Goal: Task Accomplishment & Management: Complete application form

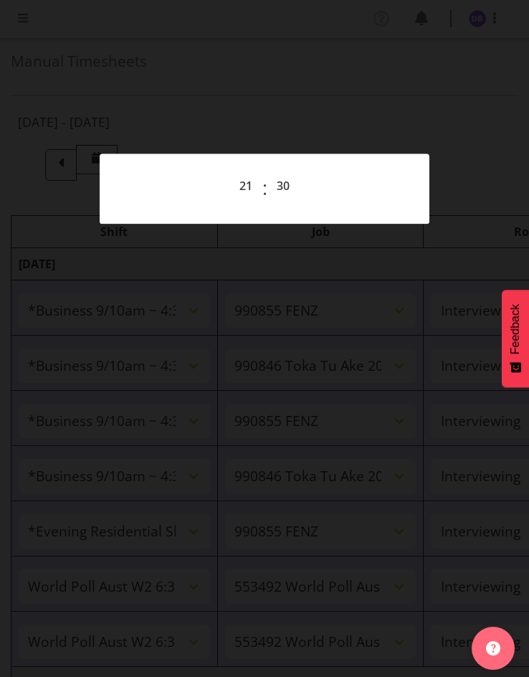
select select "26078"
select select "9636"
select select "47"
select select "26078"
select select "9426"
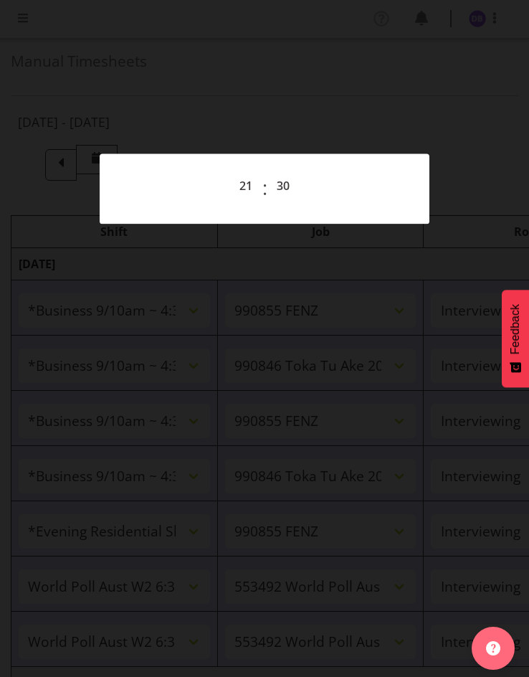
select select "47"
select select "26078"
select select "9636"
select select "47"
select select "26078"
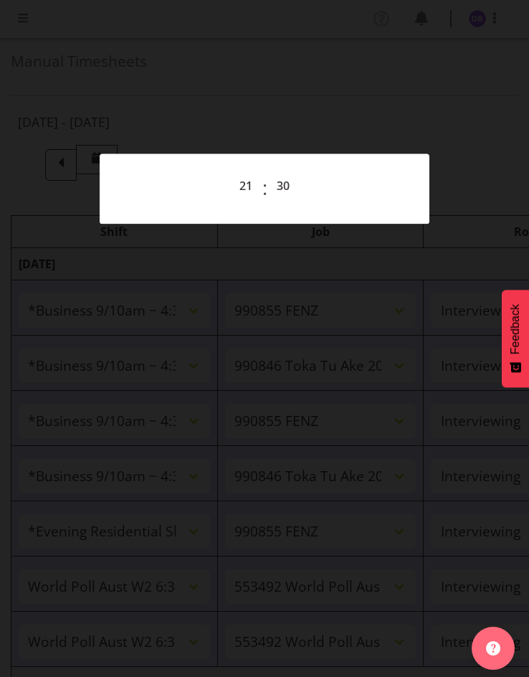
select select "9426"
select select "47"
select select "48116"
select select "9636"
select select "47"
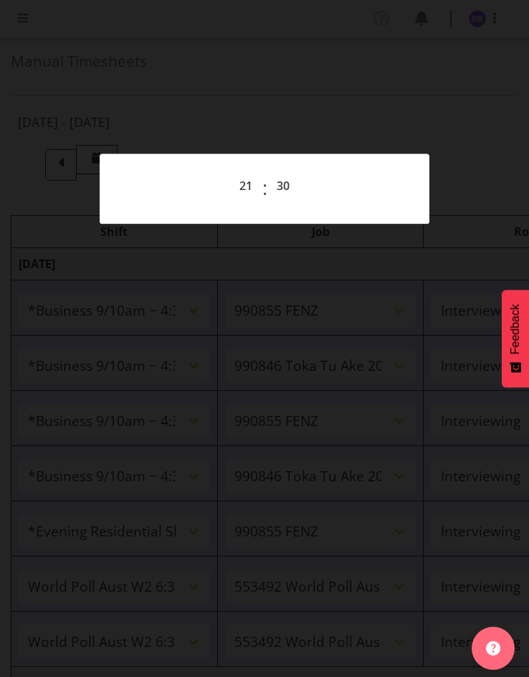
select select "56692"
select select "10499"
select select "47"
select select "21"
select select "30"
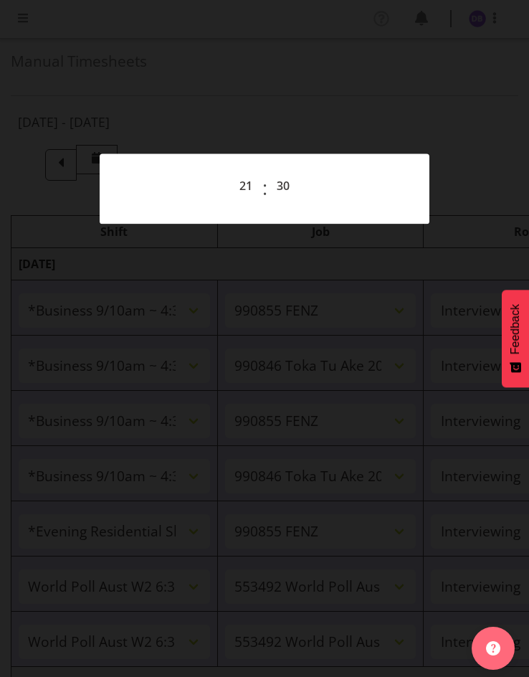
select select "56692"
select select "10499"
select select "47"
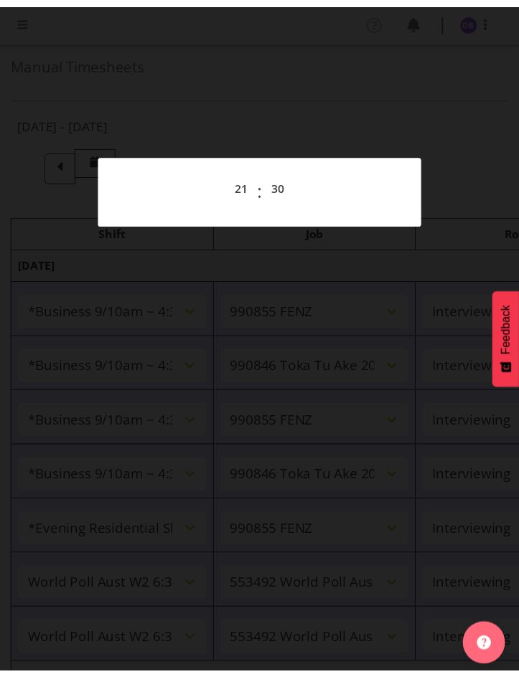
scroll to position [509, 0]
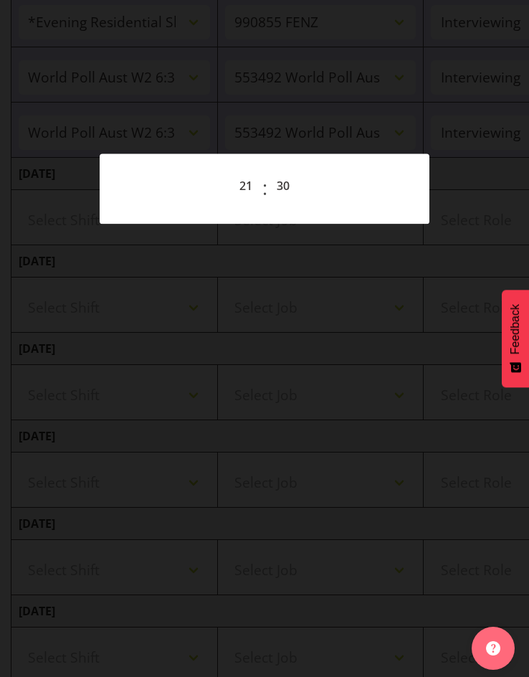
click at [401, 56] on div at bounding box center [264, 338] width 529 height 677
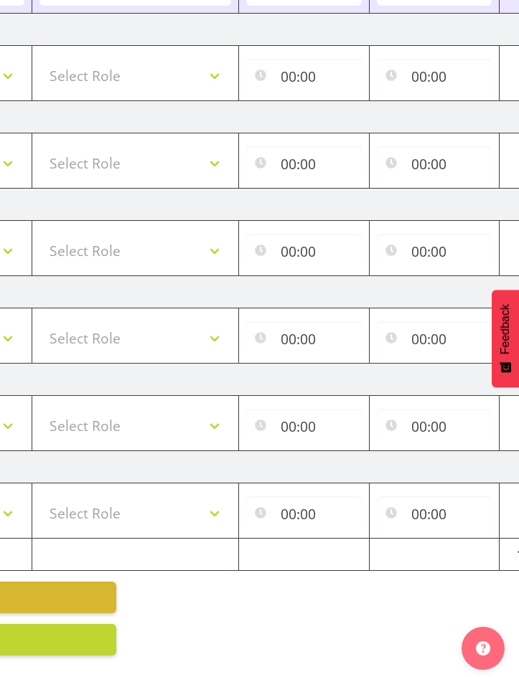
scroll to position [258, 0]
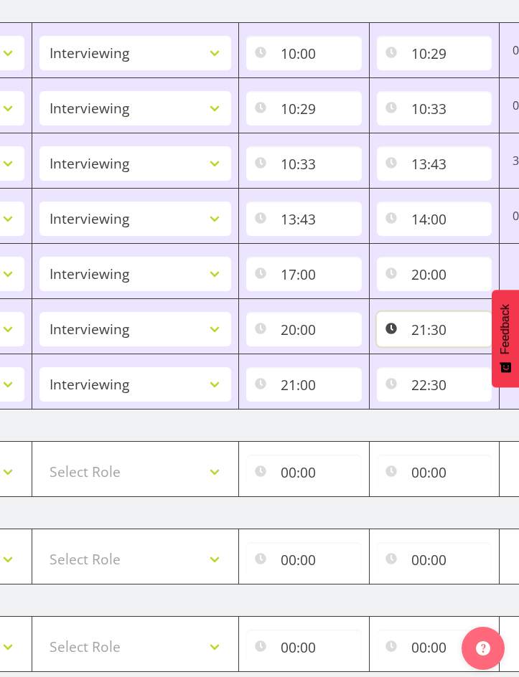
click at [430, 330] on input "21:30" at bounding box center [434, 329] width 115 height 34
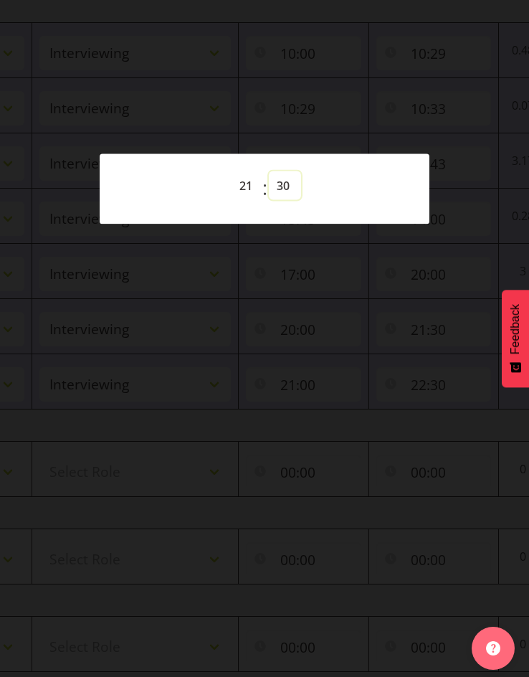
click at [283, 188] on select "00 01 02 03 04 05 06 07 08 09 10 11 12 13 14 15 16 17 18 19 20 21 22 23 24 25 2…" at bounding box center [285, 185] width 32 height 29
select select "45"
click at [269, 171] on select "00 01 02 03 04 05 06 07 08 09 10 11 12 13 14 15 16 17 18 19 20 21 22 23 24 25 2…" at bounding box center [285, 185] width 32 height 29
type input "21:45"
click at [344, 98] on div at bounding box center [264, 338] width 529 height 677
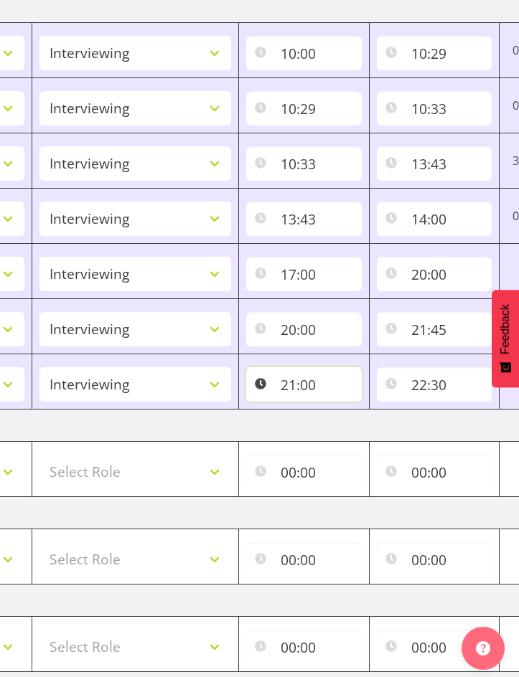
click at [292, 385] on input "21:00" at bounding box center [303, 384] width 115 height 34
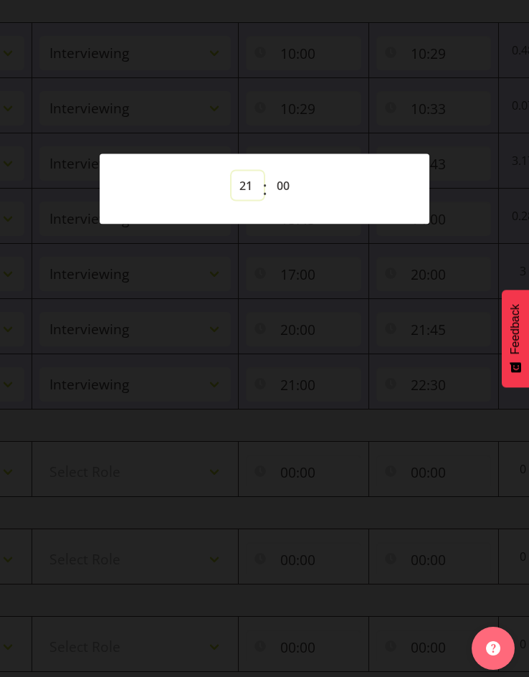
click at [246, 184] on select "00 01 02 03 04 05 06 07 08 09 10 11 12 13 14 15 16 17 18 19 20 21 22 23" at bounding box center [248, 185] width 32 height 29
select select "22"
click at [232, 171] on select "00 01 02 03 04 05 06 07 08 09 10 11 12 13 14 15 16 17 18 19 20 21 22 23" at bounding box center [248, 185] width 32 height 29
type input "22:00"
click at [380, 102] on div at bounding box center [264, 338] width 529 height 677
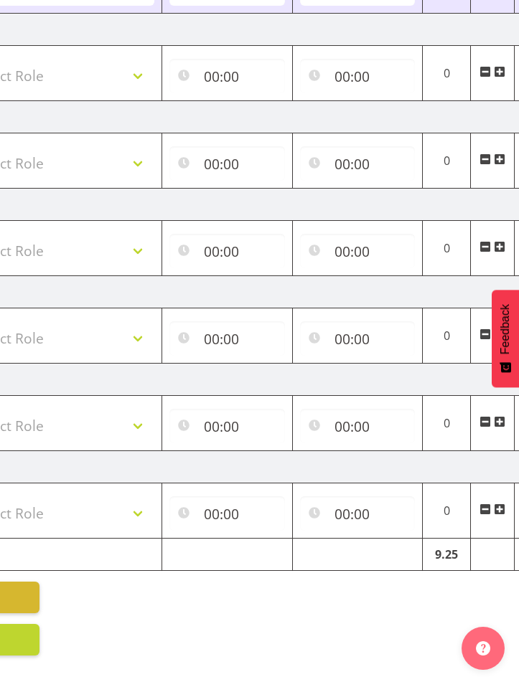
scroll to position [0, 467]
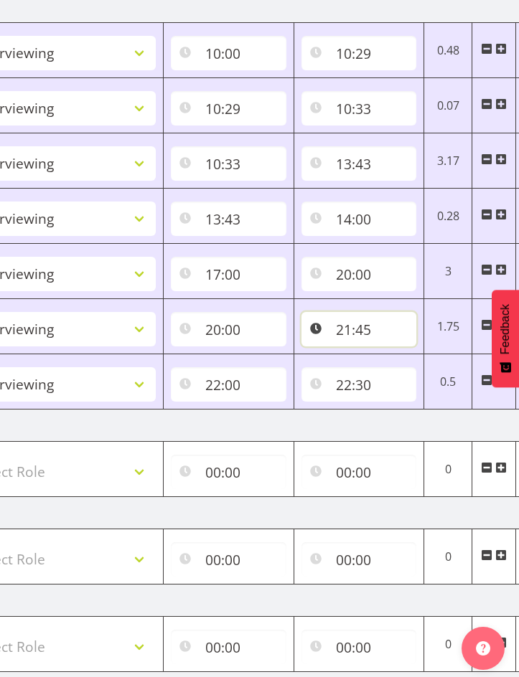
click at [351, 326] on input "21:45" at bounding box center [358, 329] width 115 height 34
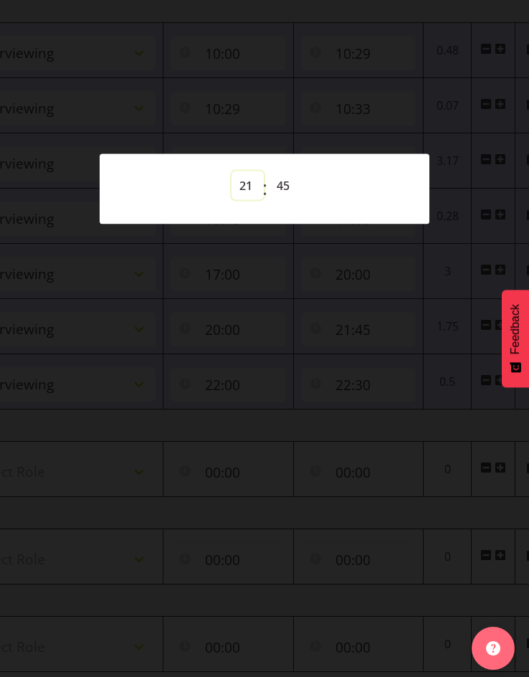
click at [250, 187] on select "00 01 02 03 04 05 06 07 08 09 10 11 12 13 14 15 16 17 18 19 20 21 22 23" at bounding box center [248, 185] width 32 height 29
select select "22"
click at [232, 171] on select "00 01 02 03 04 05 06 07 08 09 10 11 12 13 14 15 16 17 18 19 20 21 22 23" at bounding box center [248, 185] width 32 height 29
type input "22:45"
click at [286, 181] on select "00 01 02 03 04 05 06 07 08 09 10 11 12 13 14 15 16 17 18 19 20 21 22 23 24 25 2…" at bounding box center [285, 185] width 32 height 29
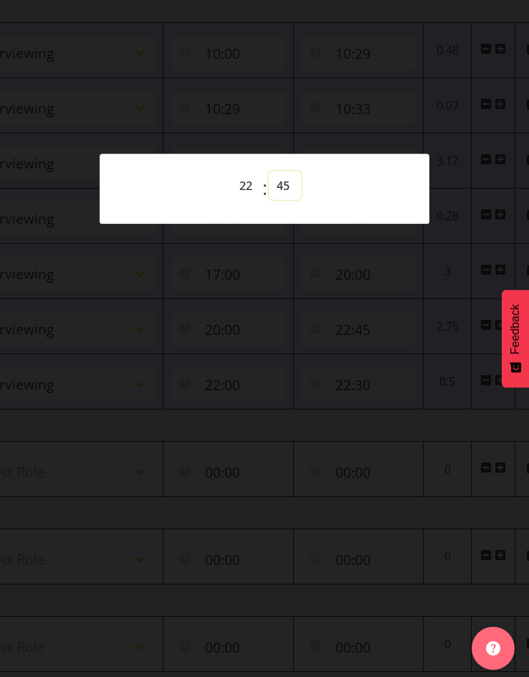
click at [286, 185] on select "00 01 02 03 04 05 06 07 08 09 10 11 12 13 14 15 16 17 18 19 20 21 22 23 24 25 2…" at bounding box center [285, 185] width 32 height 29
select select "0"
type input "22:00"
select select "1"
type input "22:01"
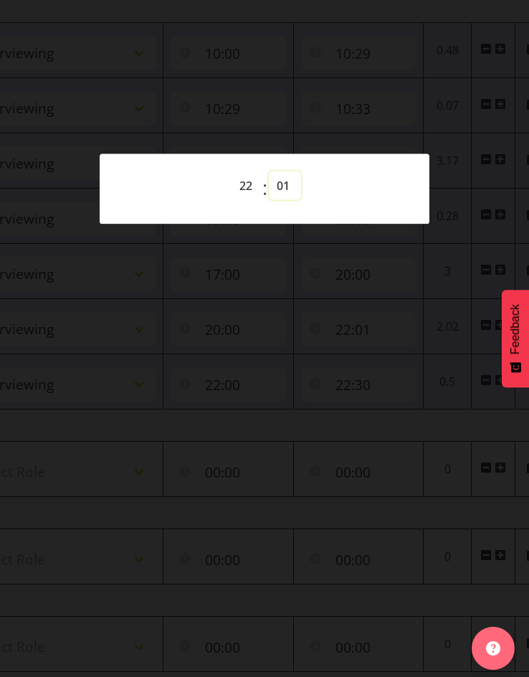
select select "2"
type input "22:02"
select select "1"
type input "22:01"
select select "0"
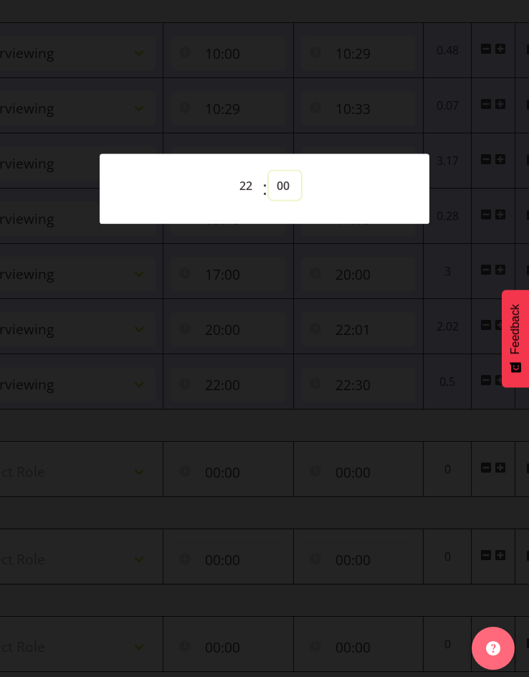
type input "22:00"
click at [342, 103] on div at bounding box center [264, 338] width 529 height 677
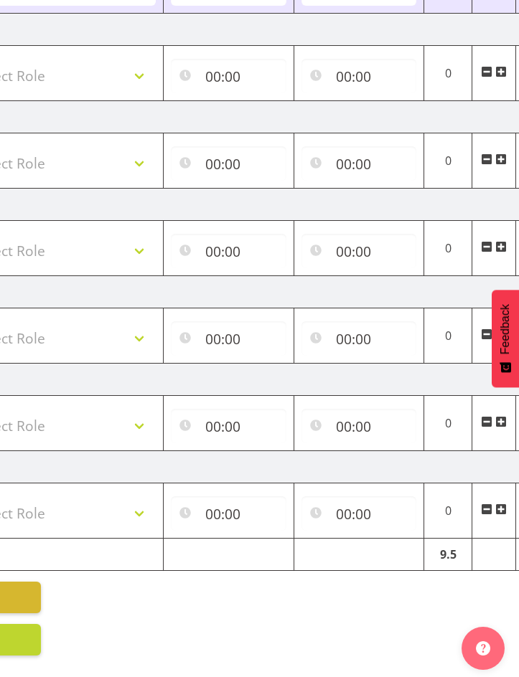
scroll to position [0, 0]
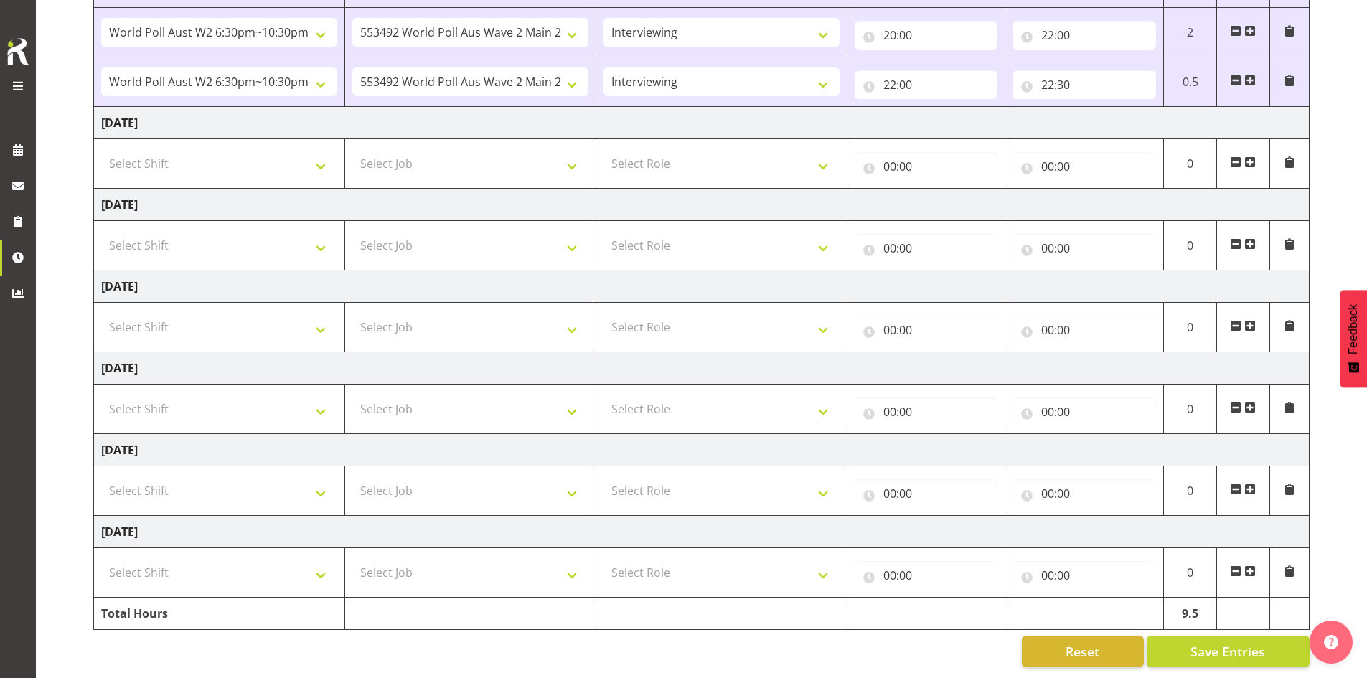
click at [529, 75] on span at bounding box center [1288, 80] width 11 height 11
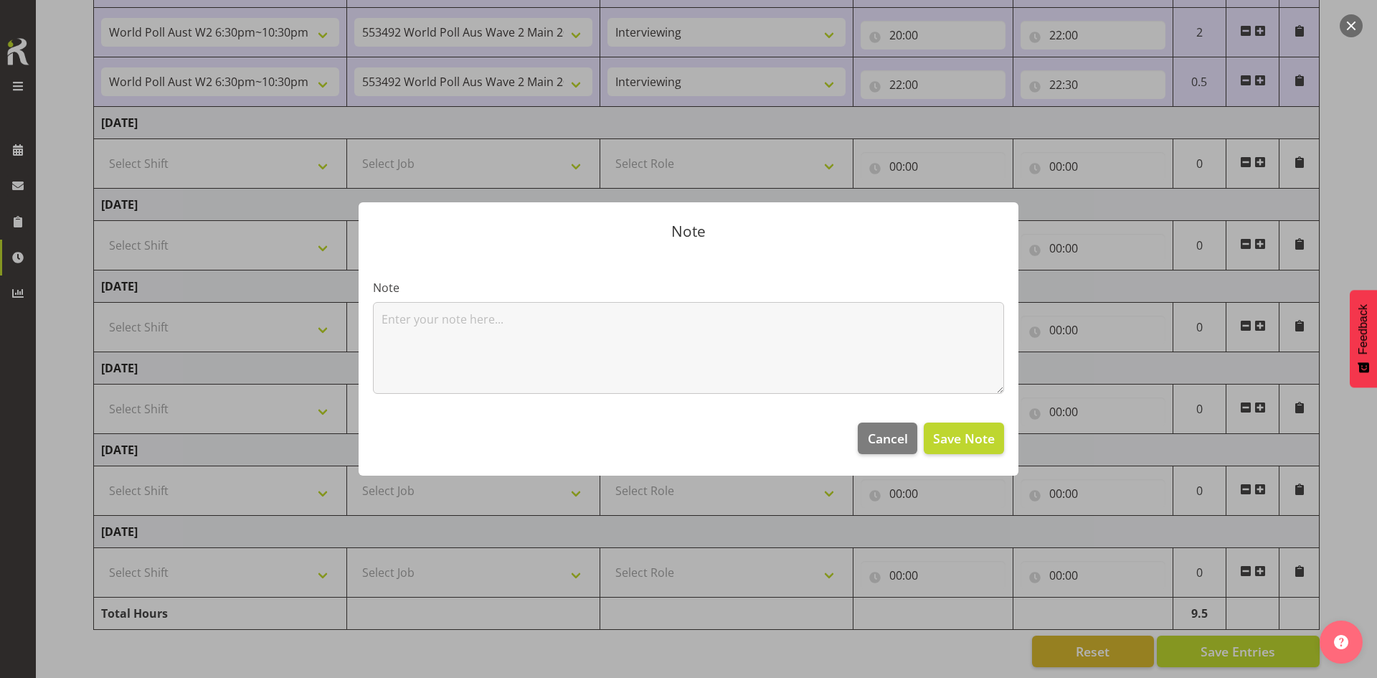
click at [529, 141] on div at bounding box center [688, 339] width 1377 height 678
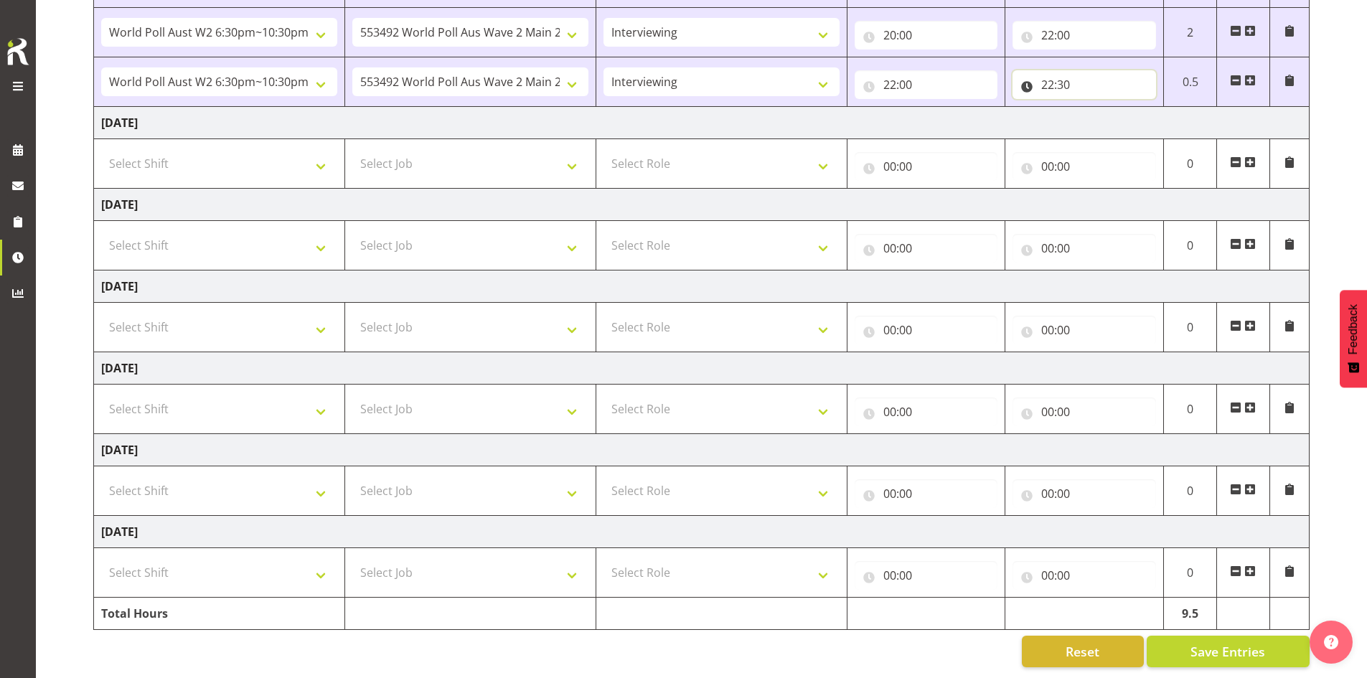
click at [529, 73] on input "22:30" at bounding box center [1083, 84] width 143 height 29
click at [529, 111] on select "00 01 02 03 04 05 06 07 08 09 10 11 12 13 14 15 16 17 18 19 20 21 22 23 24 25 2…" at bounding box center [1147, 122] width 32 height 29
click at [529, 109] on select "00 01 02 03 04 05 06 07 08 09 10 11 12 13 14 15 16 17 18 19 20 21 22 23 24 25 2…" at bounding box center [1147, 122] width 32 height 29
select select "0"
type input "22:00"
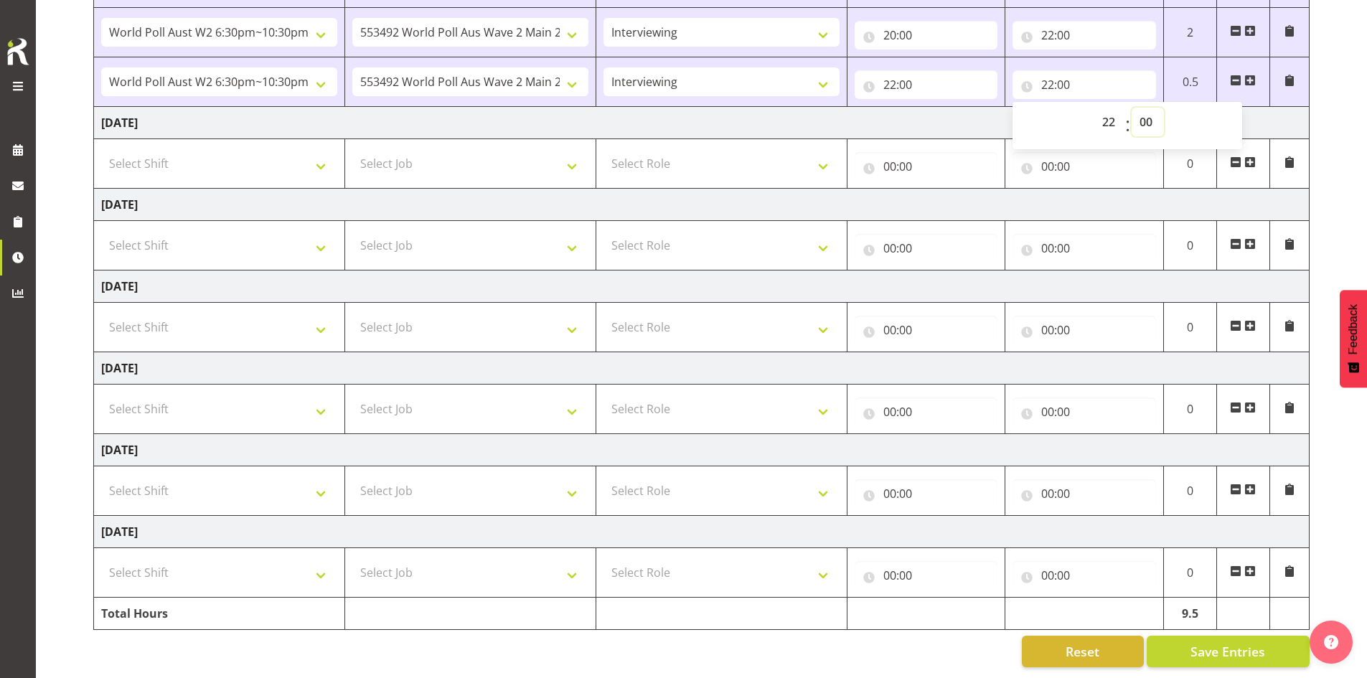
select select "1"
type input "22:01"
select select "2"
type input "22:02"
select select "1"
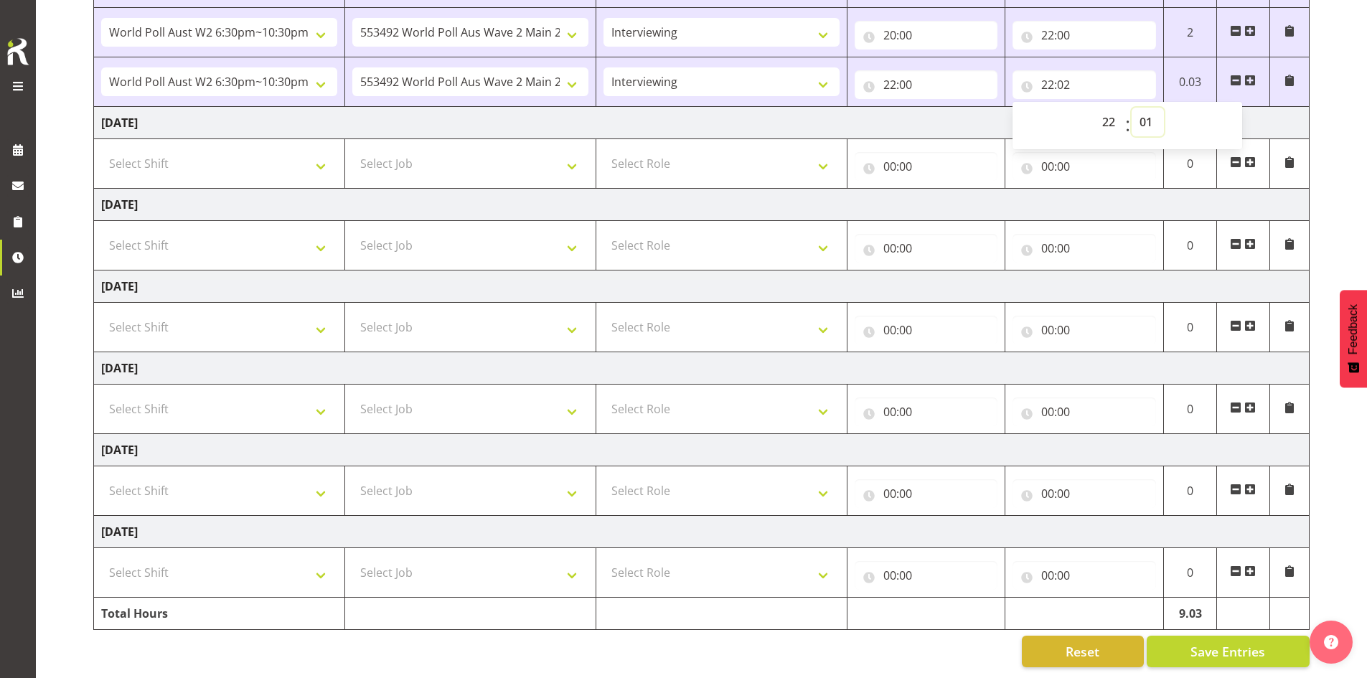
type input "22:01"
select select "0"
type input "22:00"
click at [529, 108] on select "00 01 02 03 04 05 06 07 08 09 10 11 12 13 14 15 16 17 18 19 20 21 22 23" at bounding box center [1110, 122] width 32 height 29
select select "0"
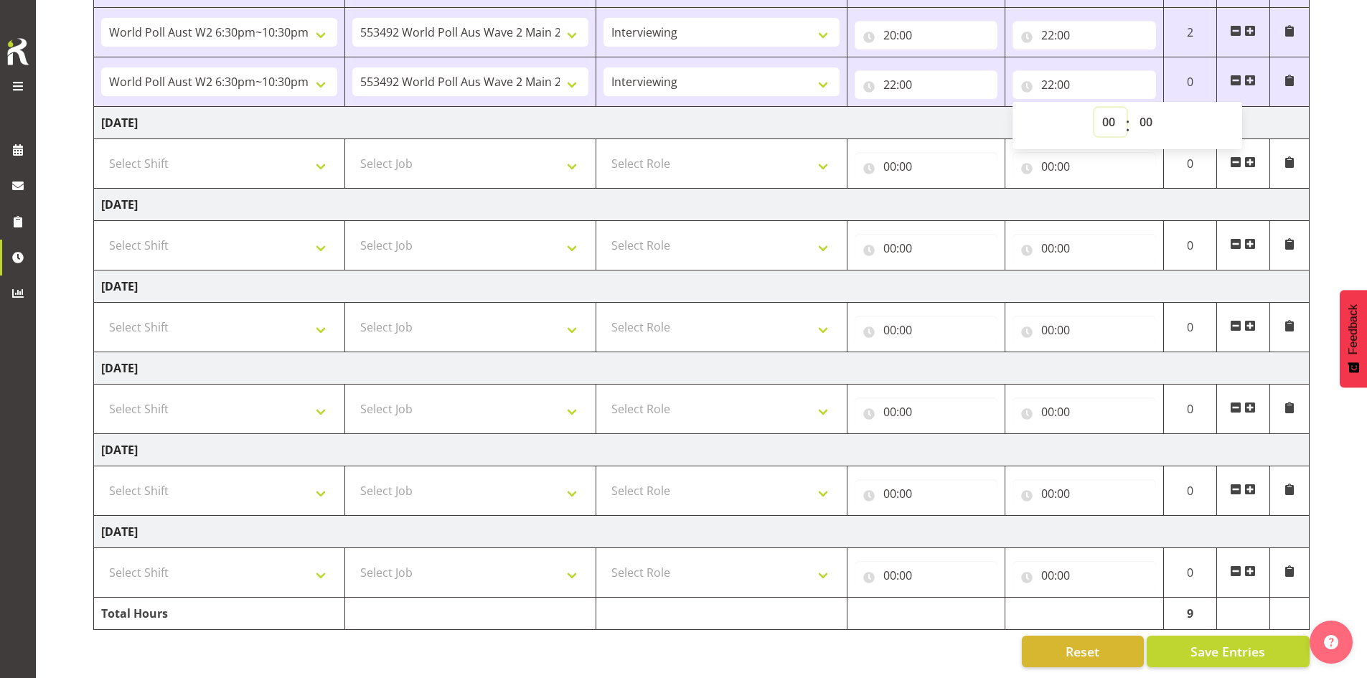
click at [529, 108] on select "00 01 02 03 04 05 06 07 08 09 10 11 12 13 14 15 16 17 18 19 20 21 22 23" at bounding box center [1110, 122] width 32 height 29
type input "00:00"
click at [529, 74] on input "22:00" at bounding box center [925, 84] width 143 height 29
click at [529, 110] on select "00 01 02 03 04 05 06 07 08 09 10 11 12 13 14 15 16 17 18 19 20 21 22 23" at bounding box center [952, 122] width 32 height 29
select select "0"
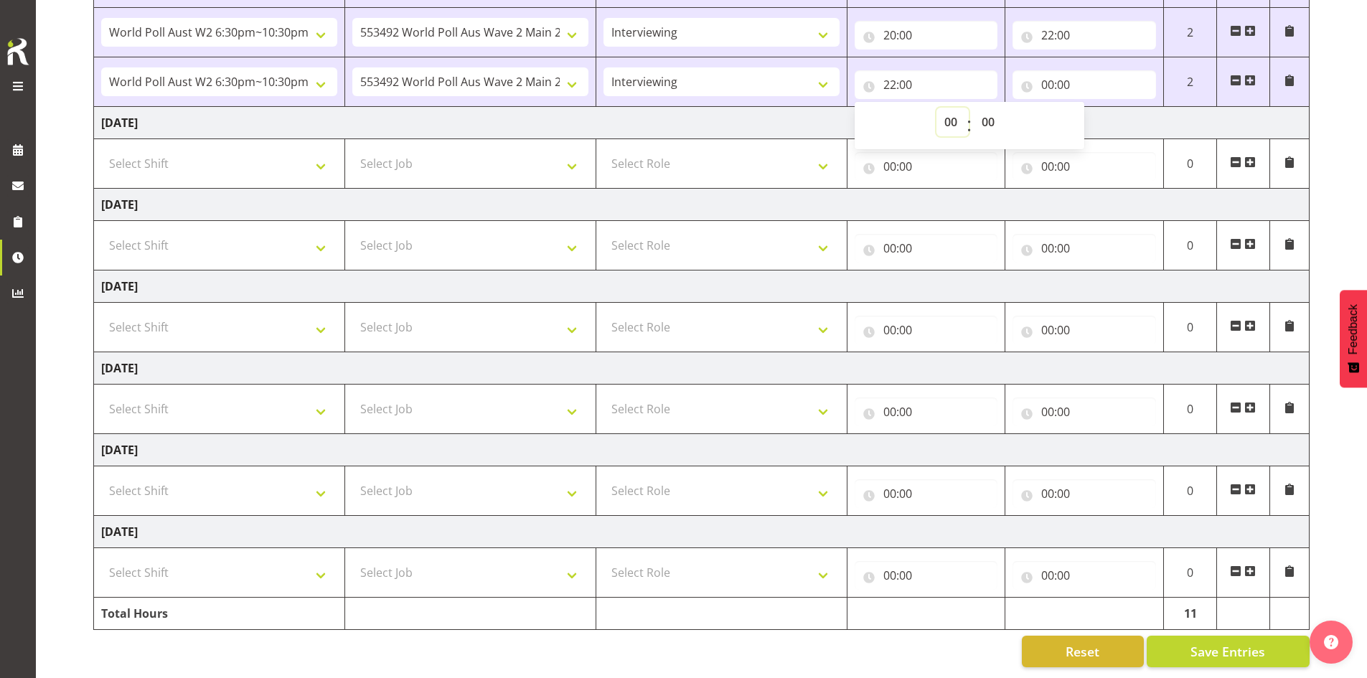
click at [529, 108] on select "00 01 02 03 04 05 06 07 08 09 10 11 12 13 14 15 16 17 18 19 20 21 22 23" at bounding box center [952, 122] width 32 height 29
click at [529, 69] on select "550060 IF Admin 553492 World Poll Aus Wave 2 Main 2025 553493 World Poll NZ Wav…" at bounding box center [470, 81] width 236 height 29
click at [529, 75] on span at bounding box center [1288, 80] width 11 height 11
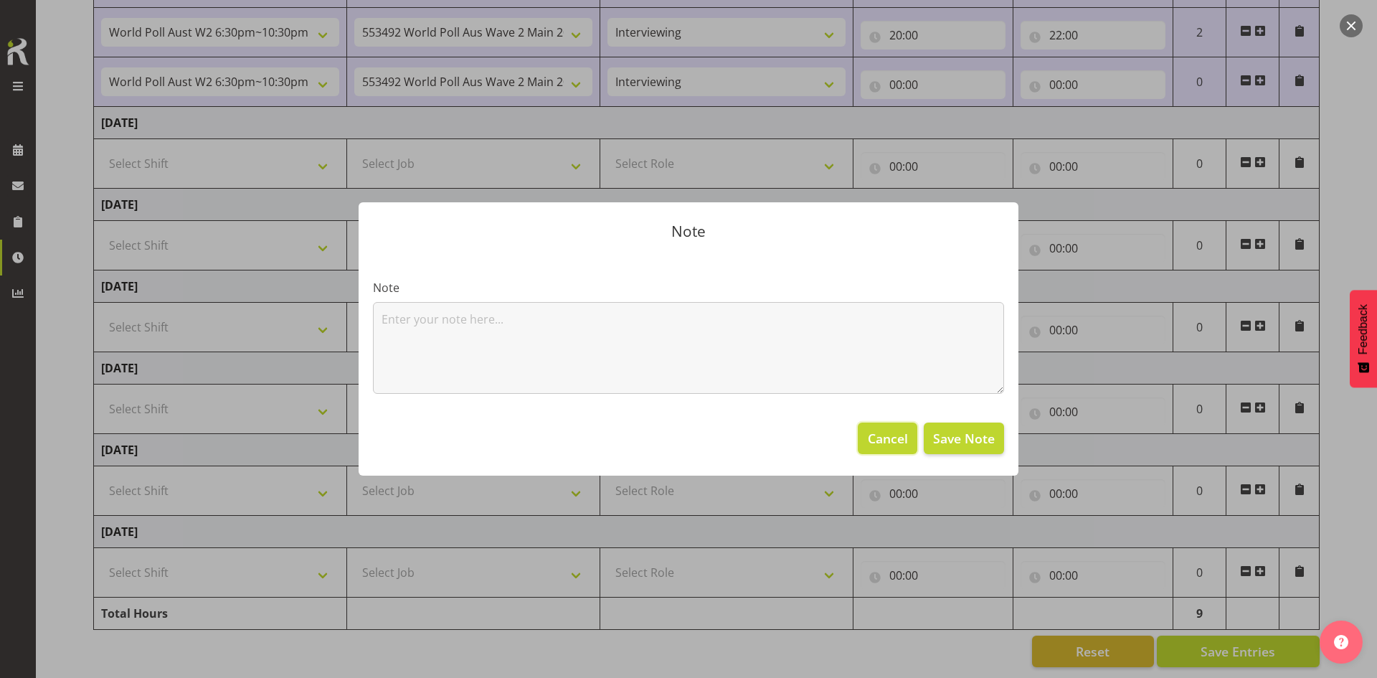
click at [529, 434] on span "Cancel" at bounding box center [888, 438] width 40 height 19
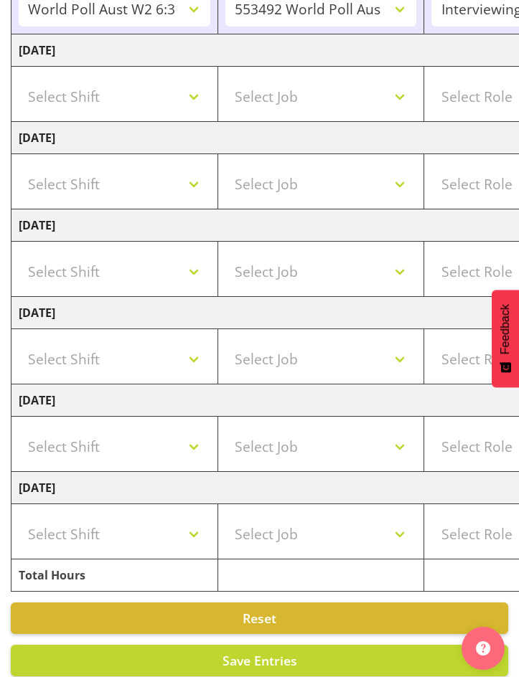
scroll to position [664, 0]
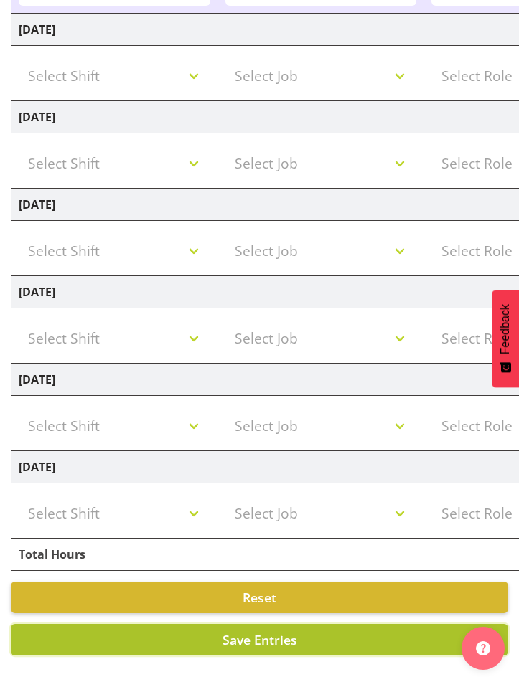
click at [292, 631] on span "Save Entries" at bounding box center [259, 639] width 75 height 17
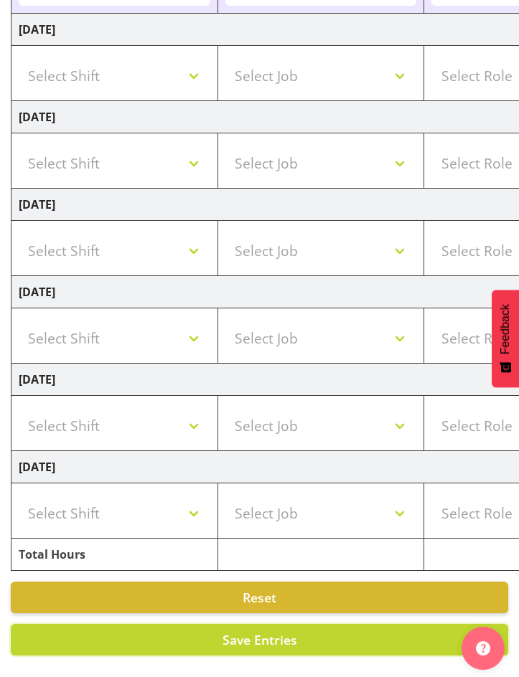
scroll to position [258, 0]
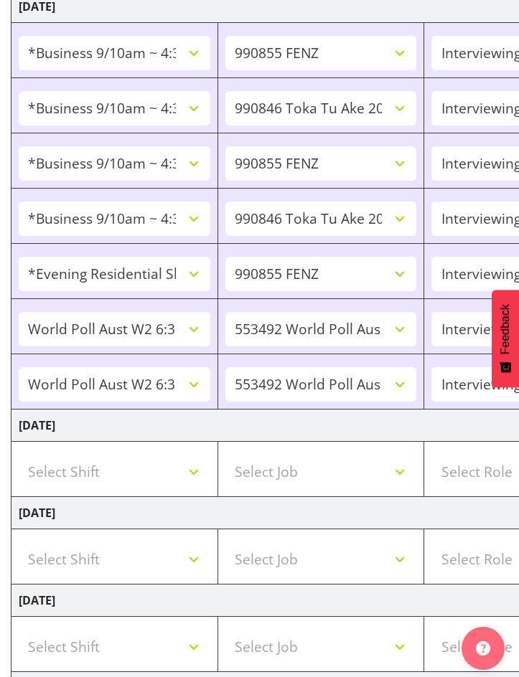
type input "22:00"
type input "22:30"
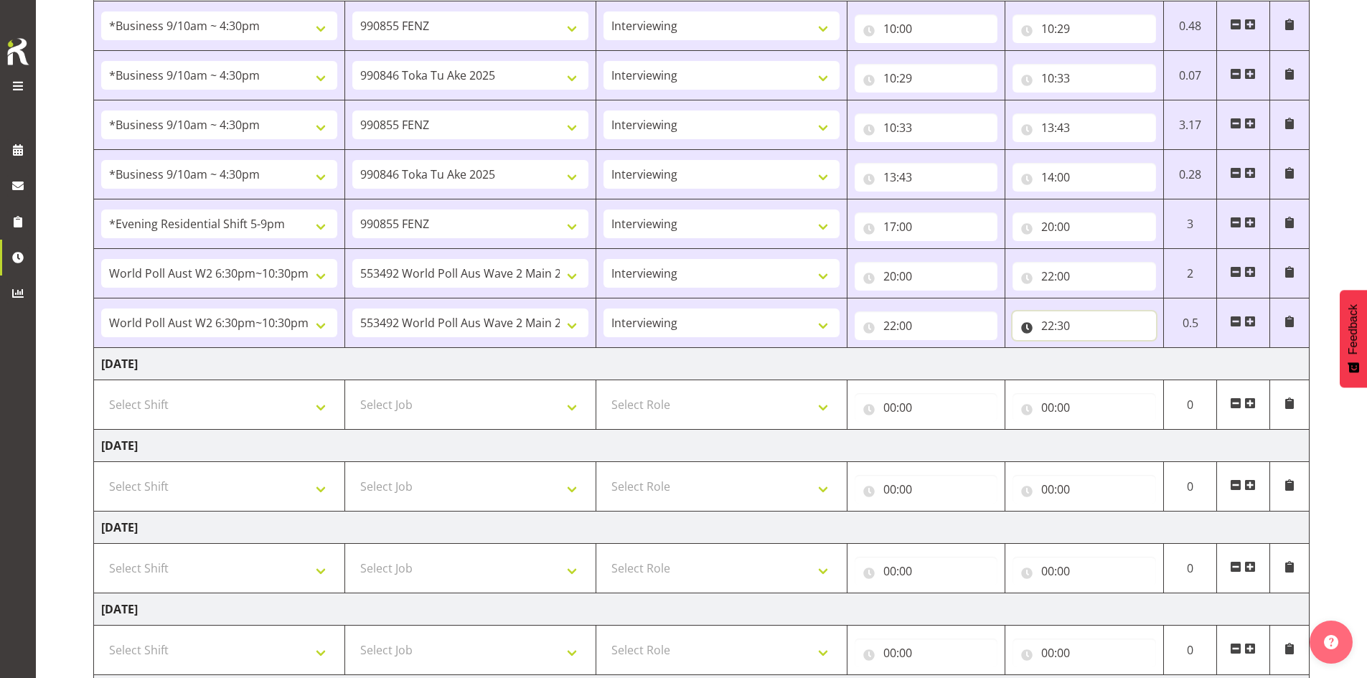
click at [529, 328] on input "22:30" at bounding box center [1083, 325] width 143 height 29
click at [529, 363] on select "00 01 02 03 04 05 06 07 08 09 10 11 12 13 14 15 16 17 18 19 20 21 22 23 24 25 2…" at bounding box center [1147, 363] width 32 height 29
select select "0"
click at [529, 349] on select "00 01 02 03 04 05 06 07 08 09 10 11 12 13 14 15 16 17 18 19 20 21 22 23 24 25 2…" at bounding box center [1147, 363] width 32 height 29
type input "22:00"
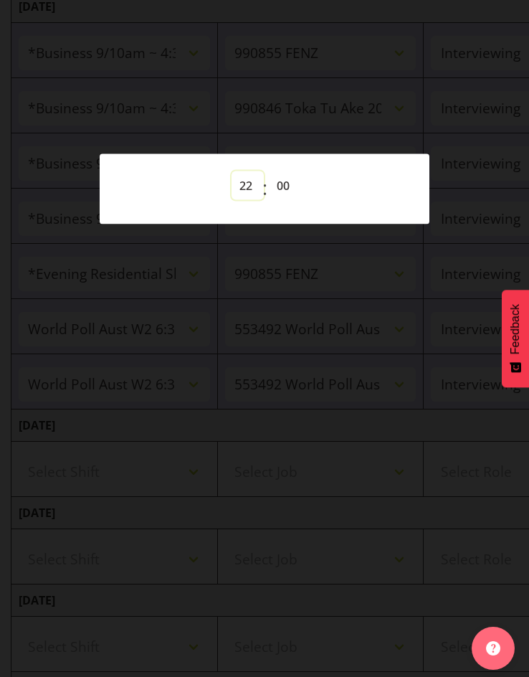
click at [250, 184] on select "00 01 02 03 04 05 06 07 08 09 10 11 12 13 14 15 16 17 18 19 20 21 22 23" at bounding box center [248, 185] width 32 height 29
select select "0"
click at [232, 171] on select "00 01 02 03 04 05 06 07 08 09 10 11 12 13 14 15 16 17 18 19 20 21 22 23" at bounding box center [248, 185] width 32 height 29
type input "00:00"
click at [344, 93] on div at bounding box center [264, 338] width 529 height 677
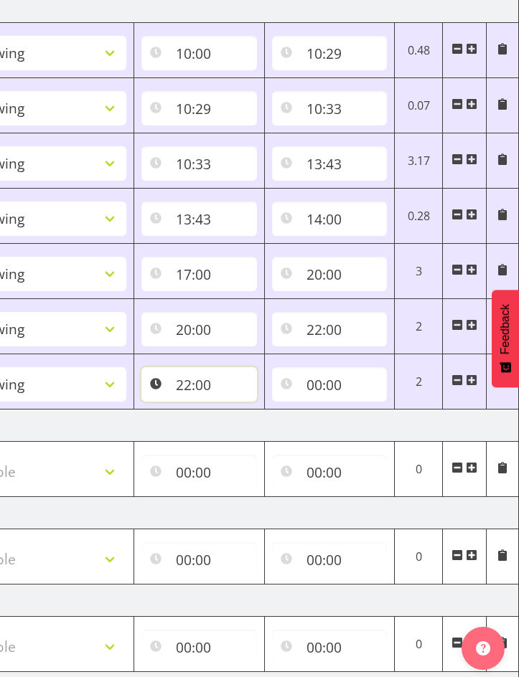
click at [187, 382] on input "22:00" at bounding box center [198, 384] width 115 height 34
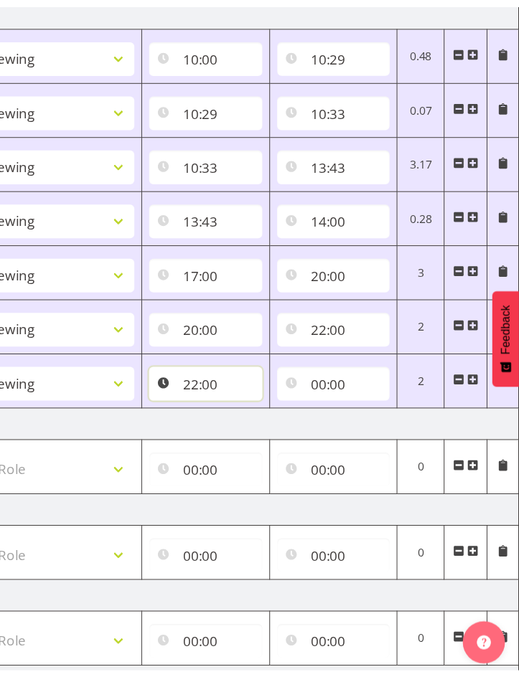
scroll to position [0, 486]
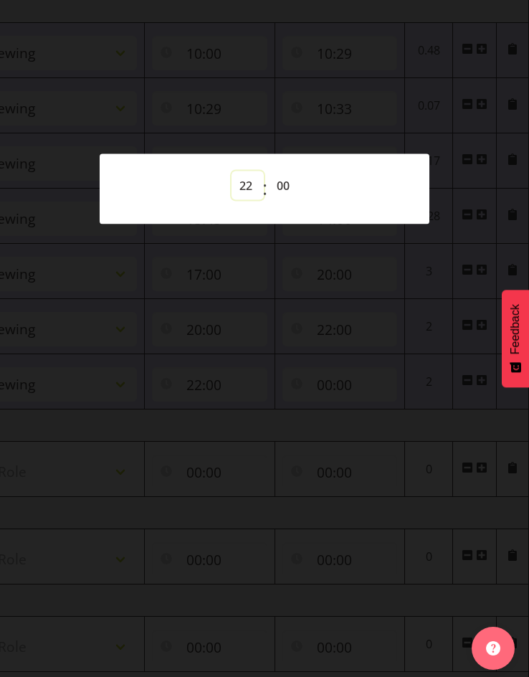
click at [248, 182] on select "00 01 02 03 04 05 06 07 08 09 10 11 12 13 14 15 16 17 18 19 20 21 22 23" at bounding box center [248, 185] width 32 height 29
select select "0"
click at [232, 171] on select "00 01 02 03 04 05 06 07 08 09 10 11 12 13 14 15 16 17 18 19 20 21 22 23" at bounding box center [248, 185] width 32 height 29
type input "00:00"
click at [342, 97] on div at bounding box center [264, 338] width 529 height 677
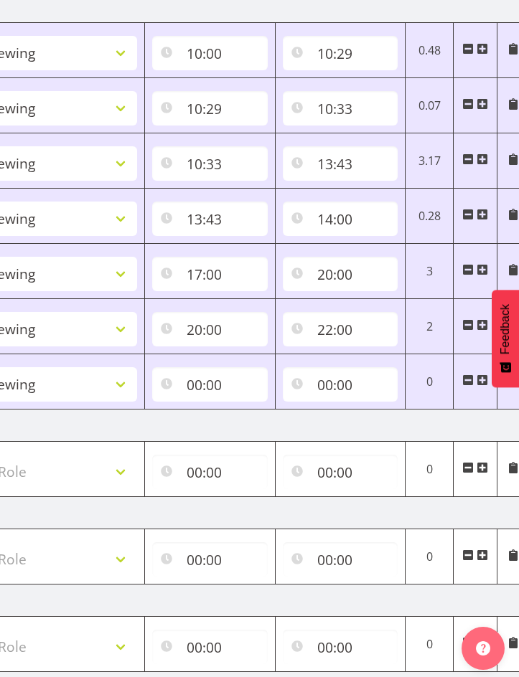
scroll to position [0, 0]
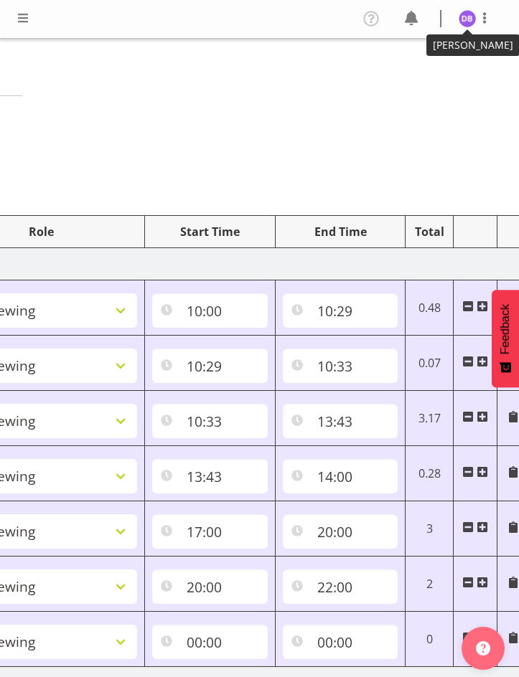
click at [465, 16] on img at bounding box center [466, 18] width 17 height 17
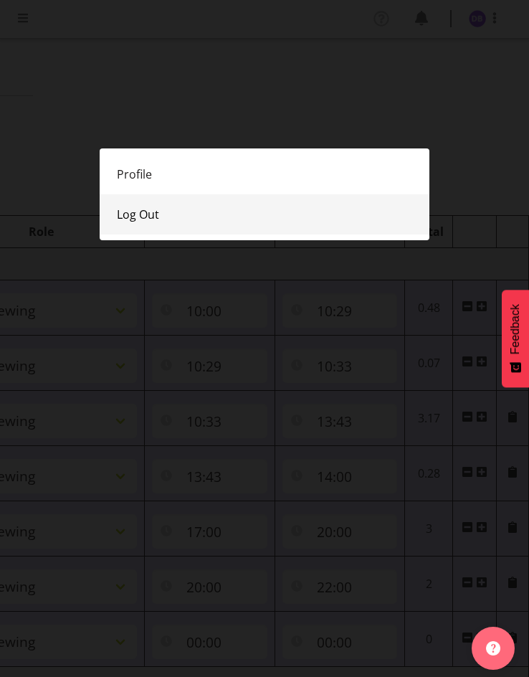
click at [147, 208] on link "Log Out" at bounding box center [265, 214] width 330 height 40
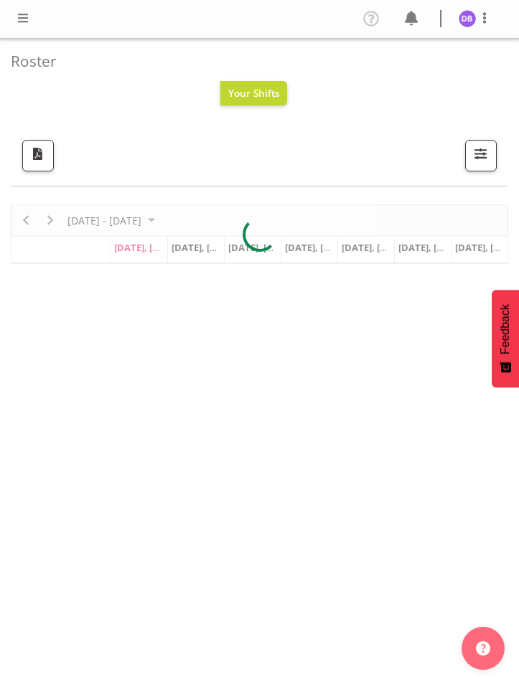
click at [20, 11] on span at bounding box center [22, 17] width 17 height 17
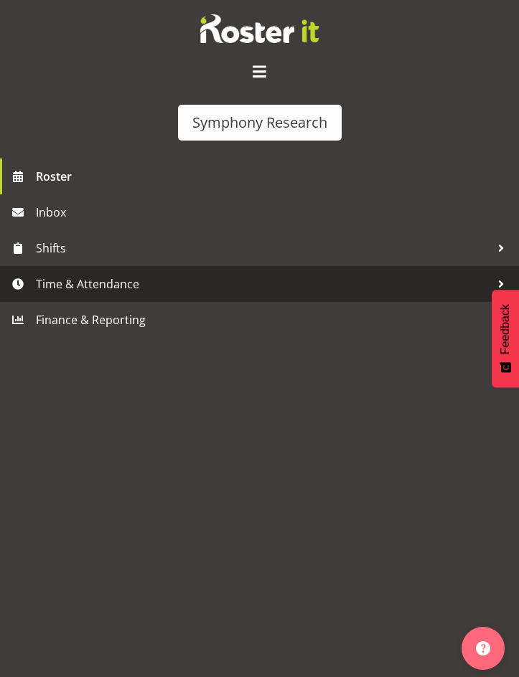
click at [96, 284] on span "Time & Attendance" at bounding box center [263, 284] width 454 height 22
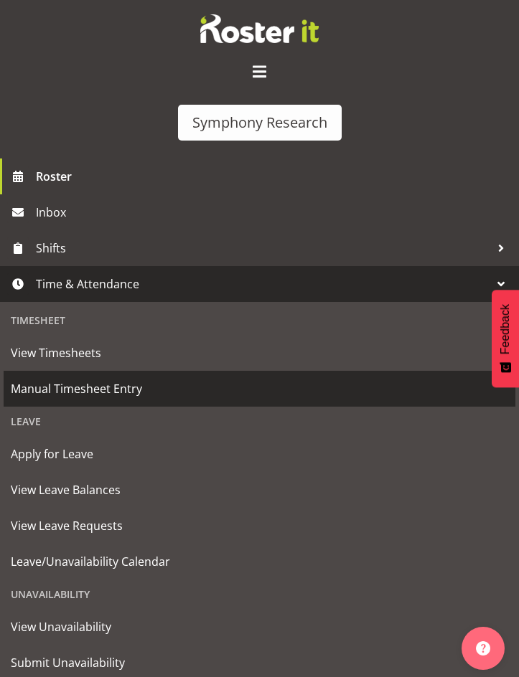
click at [79, 381] on span "Manual Timesheet Entry" at bounding box center [259, 389] width 497 height 22
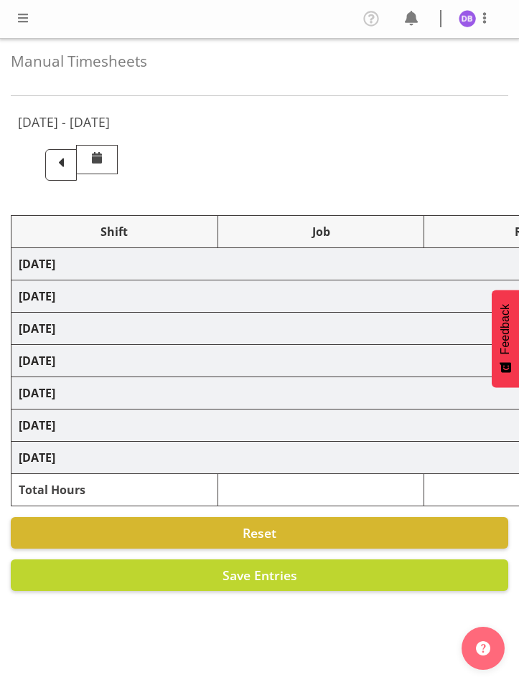
select select "26078"
select select "9636"
select select "47"
select select "26078"
select select "9426"
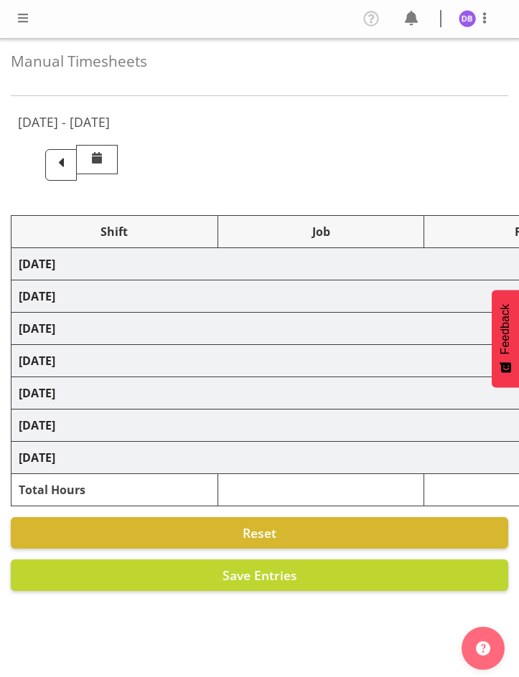
select select "47"
select select "26078"
select select "9636"
select select "47"
select select "26078"
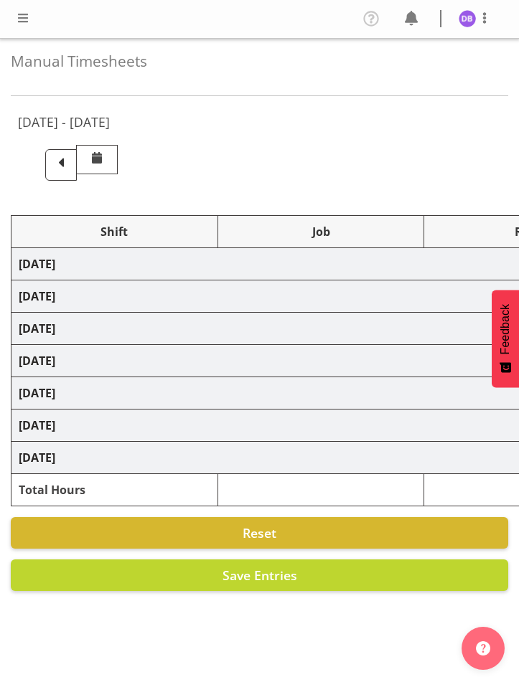
select select "9426"
select select "47"
select select "48116"
select select "9636"
select select "47"
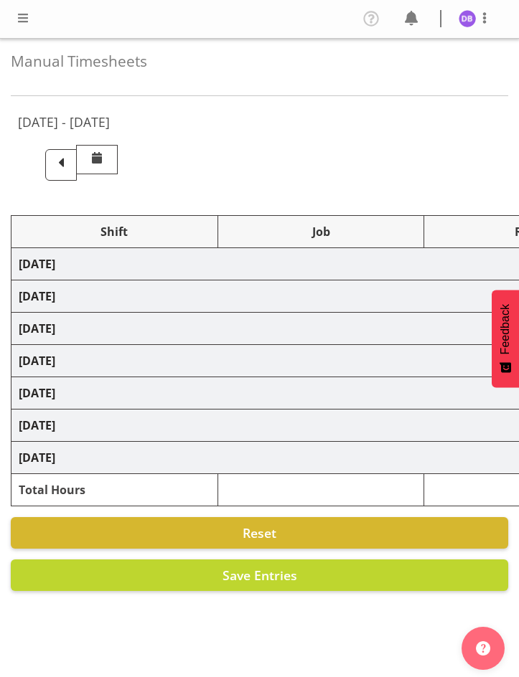
select select "56692"
select select "10499"
select select "47"
select select "56692"
select select "10499"
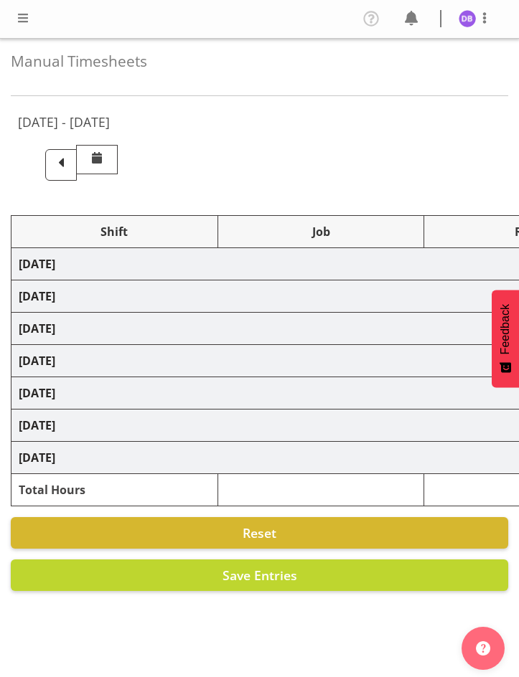
select select "47"
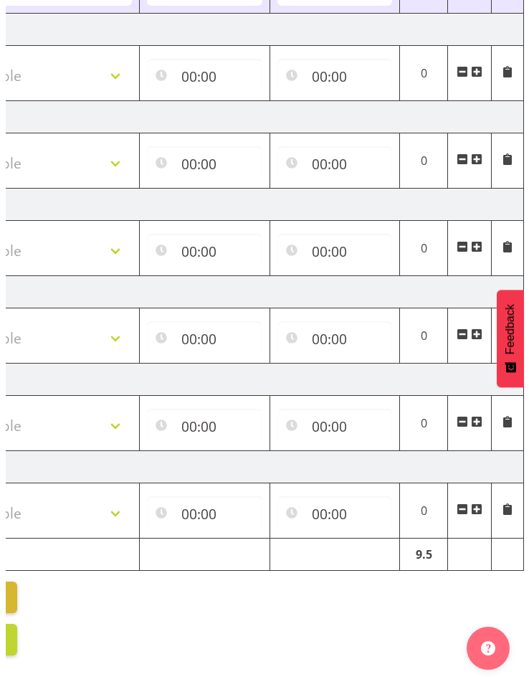
scroll to position [258, 0]
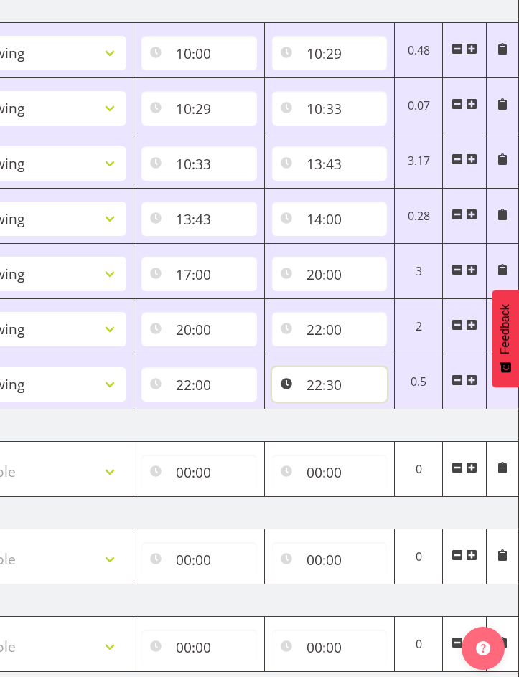
click at [332, 385] on input "22:30" at bounding box center [329, 384] width 115 height 34
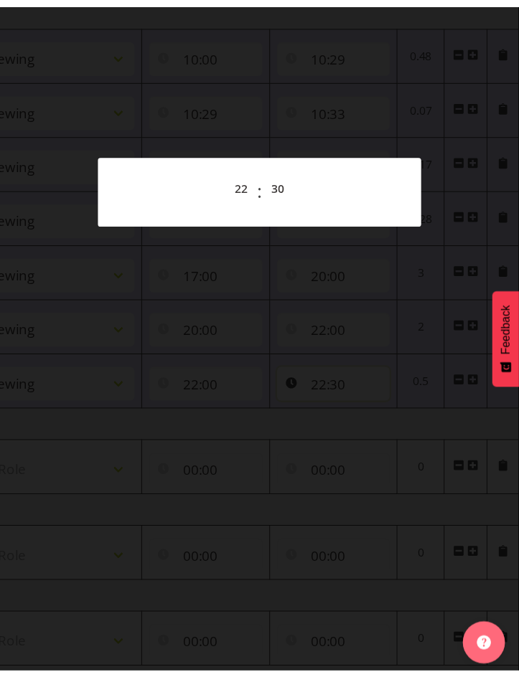
scroll to position [0, 486]
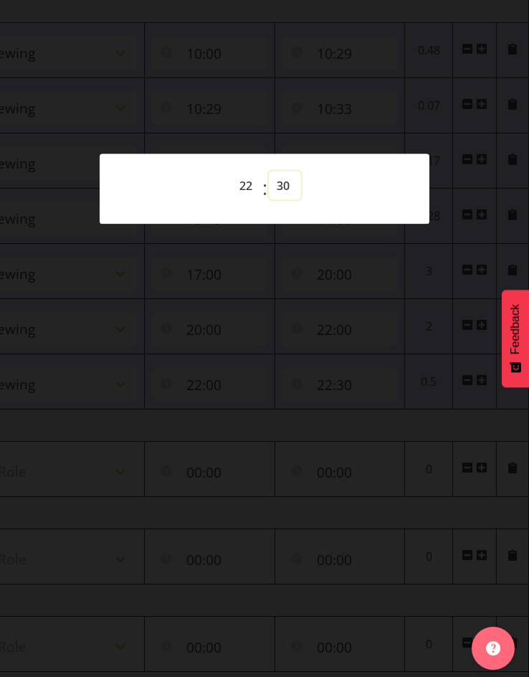
click at [291, 183] on select "00 01 02 03 04 05 06 07 08 09 10 11 12 13 14 15 16 17 18 19 20 21 22 23 24 25 2…" at bounding box center [285, 185] width 32 height 29
select select "0"
click at [269, 171] on select "00 01 02 03 04 05 06 07 08 09 10 11 12 13 14 15 16 17 18 19 20 21 22 23 24 25 2…" at bounding box center [285, 185] width 32 height 29
type input "22:00"
click at [249, 182] on select "00 01 02 03 04 05 06 07 08 09 10 11 12 13 14 15 16 17 18 19 20 21 22 23" at bounding box center [248, 185] width 32 height 29
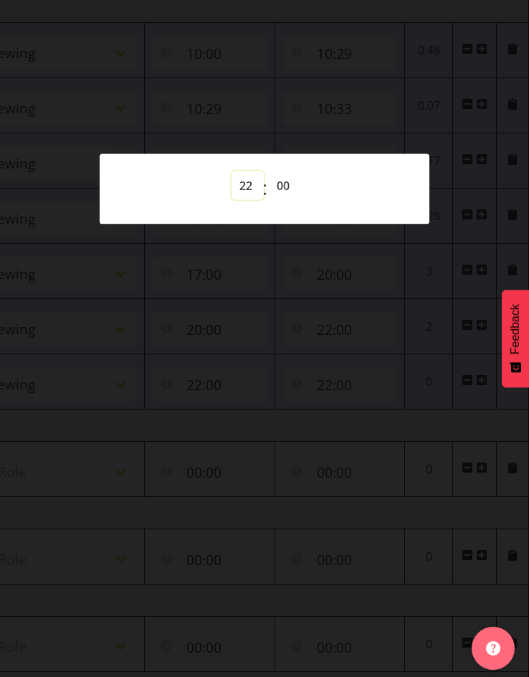
select select "0"
click at [232, 171] on select "00 01 02 03 04 05 06 07 08 09 10 11 12 13 14 15 16 17 18 19 20 21 22 23" at bounding box center [248, 185] width 32 height 29
type input "00:00"
click at [353, 648] on div at bounding box center [264, 338] width 529 height 677
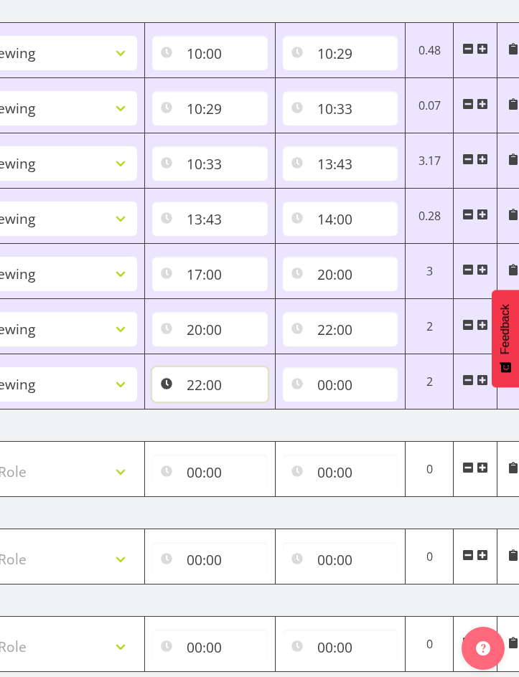
click at [195, 384] on input "22:00" at bounding box center [209, 384] width 115 height 34
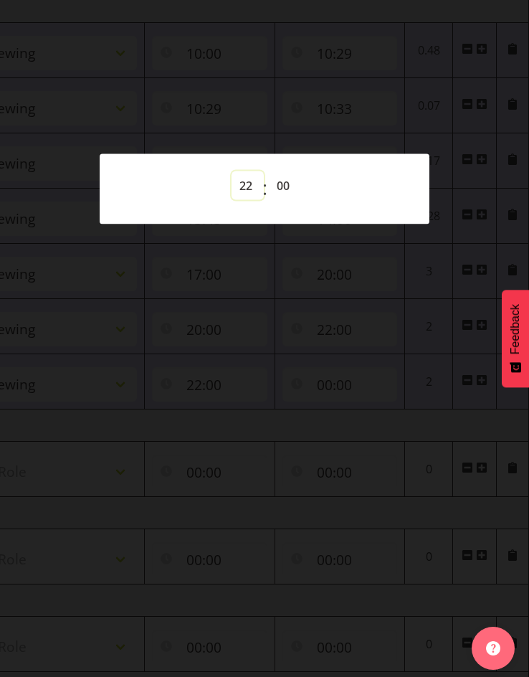
click at [247, 184] on select "00 01 02 03 04 05 06 07 08 09 10 11 12 13 14 15 16 17 18 19 20 21 22 23" at bounding box center [248, 185] width 32 height 29
select select "0"
click at [232, 171] on select "00 01 02 03 04 05 06 07 08 09 10 11 12 13 14 15 16 17 18 19 20 21 22 23" at bounding box center [248, 185] width 32 height 29
type input "00:00"
click at [219, 634] on div at bounding box center [264, 338] width 529 height 677
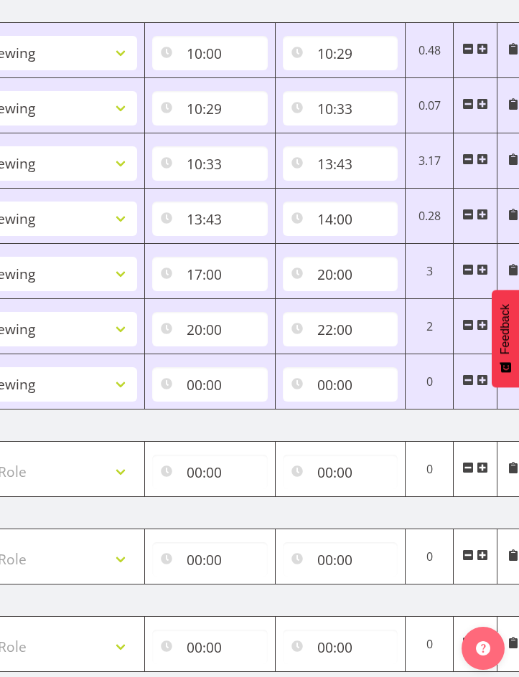
click at [469, 378] on span at bounding box center [467, 379] width 11 height 11
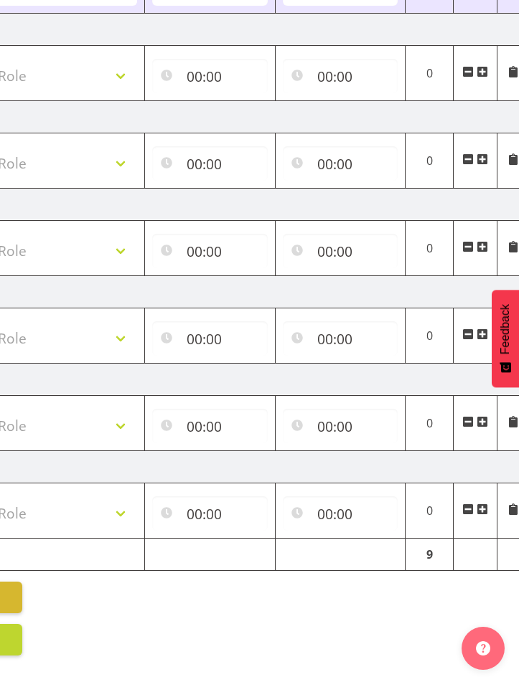
scroll to position [609, 0]
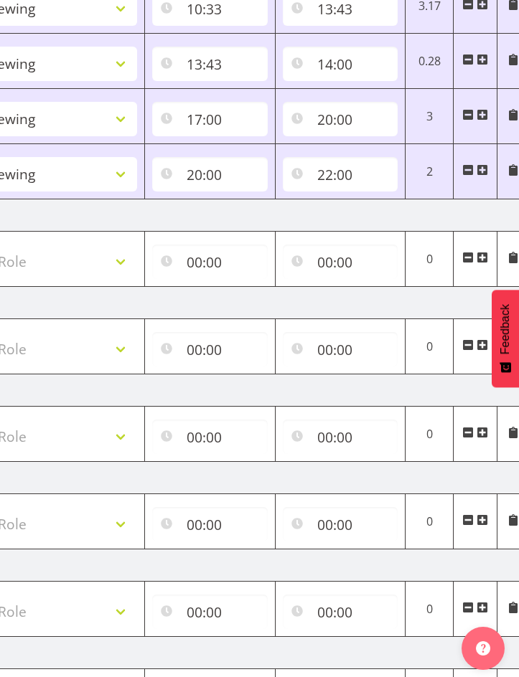
scroll to position [0, 0]
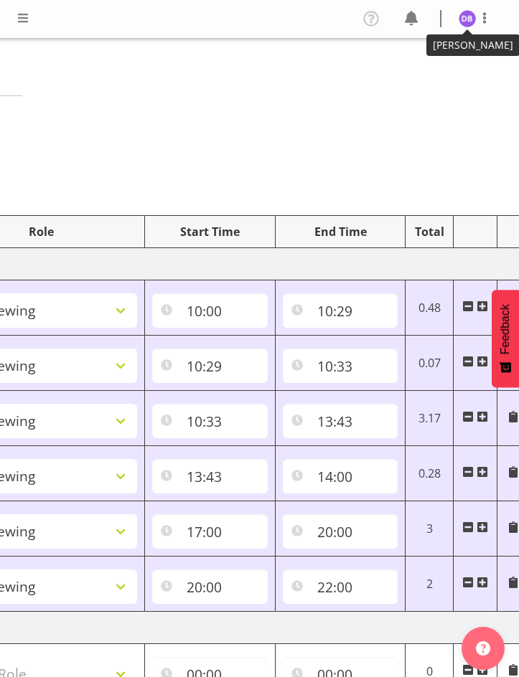
click at [466, 16] on img at bounding box center [466, 18] width 17 height 17
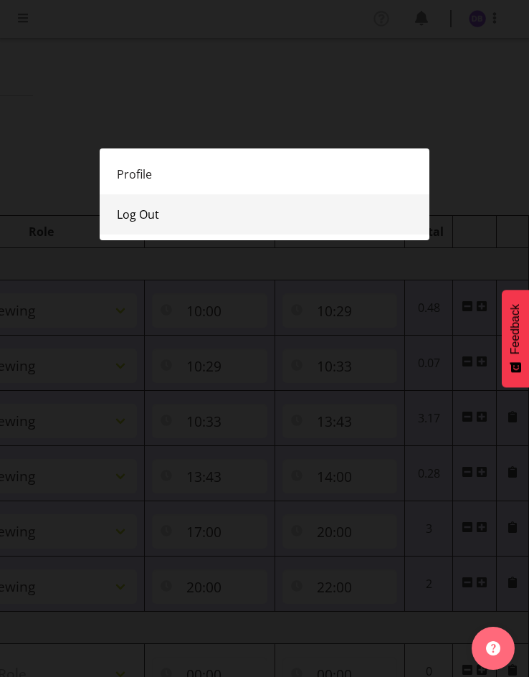
click at [139, 213] on link "Log Out" at bounding box center [265, 214] width 330 height 40
